Goal: Information Seeking & Learning: Learn about a topic

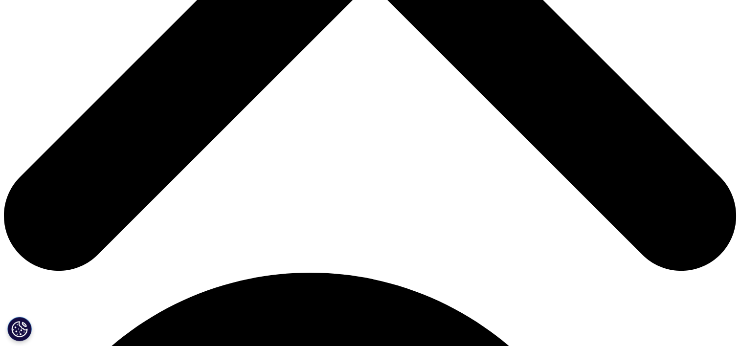
scroll to position [489, 0]
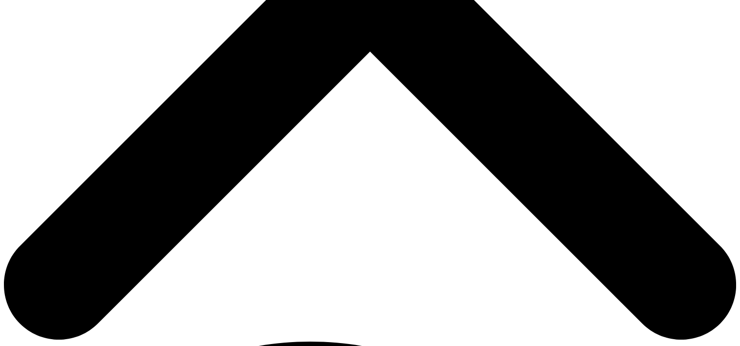
scroll to position [440, 0]
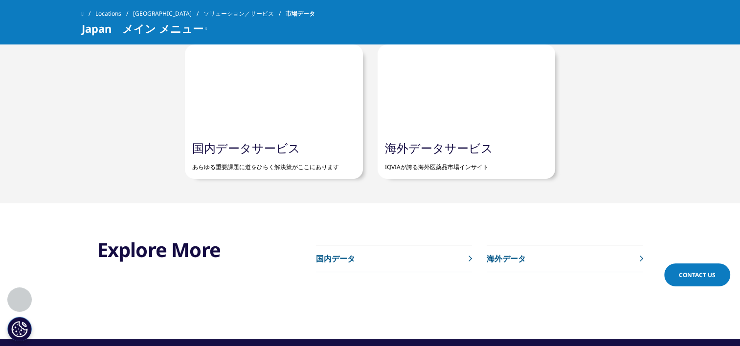
scroll to position [538, 0]
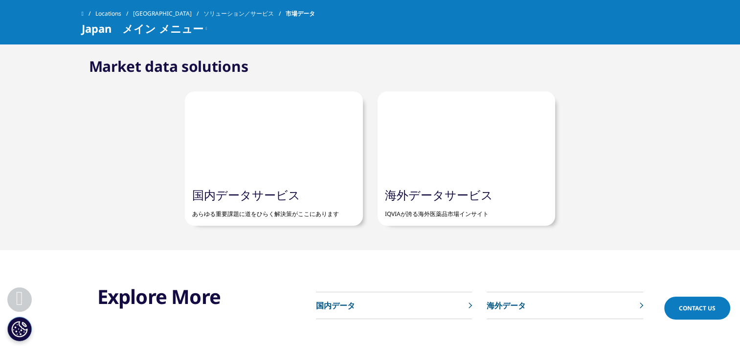
click at [240, 196] on link "国内データサービス" at bounding box center [246, 195] width 108 height 16
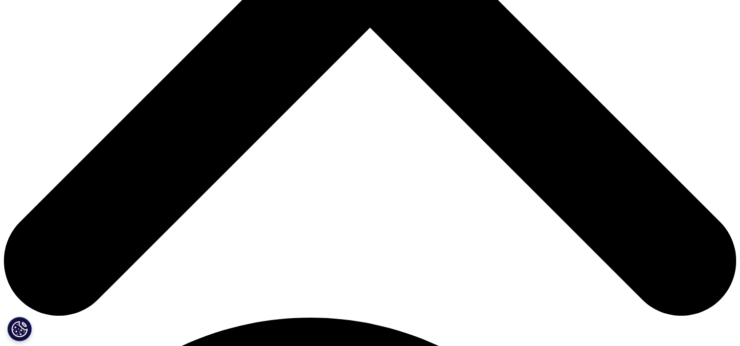
scroll to position [538, 0]
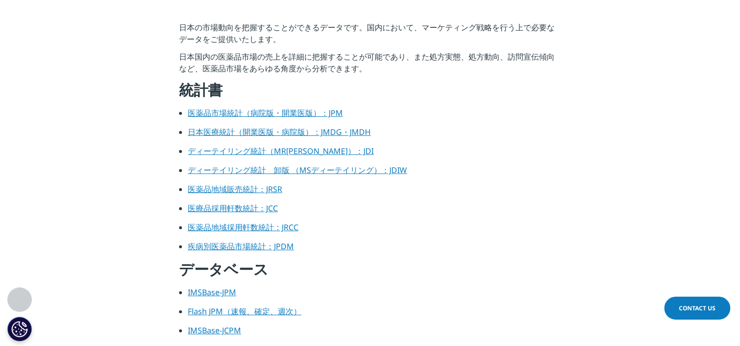
scroll to position [293, 0]
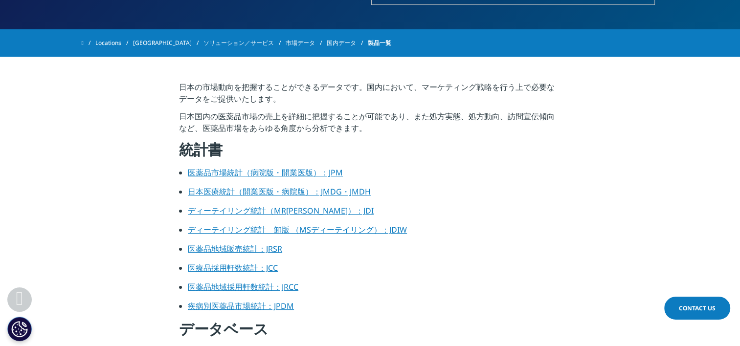
click at [272, 192] on link "日本医療統計（開業医版・病院版）：JMDG・JMDH" at bounding box center [279, 191] width 183 height 11
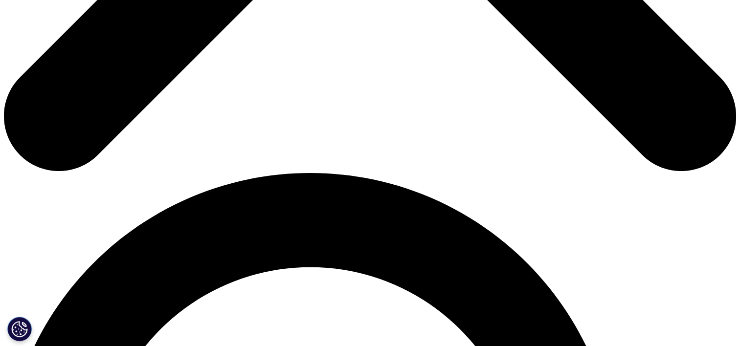
scroll to position [635, 0]
